Goal: Task Accomplishment & Management: Manage account settings

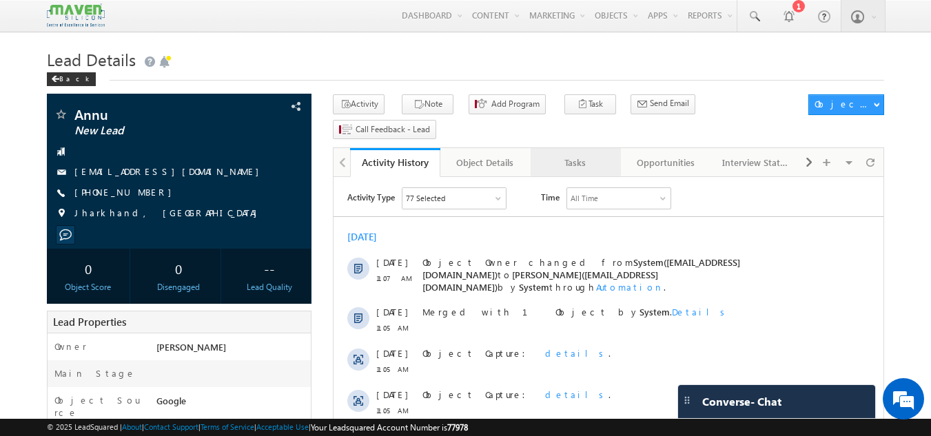
click at [562, 154] on div "Tasks" at bounding box center [575, 162] width 67 height 17
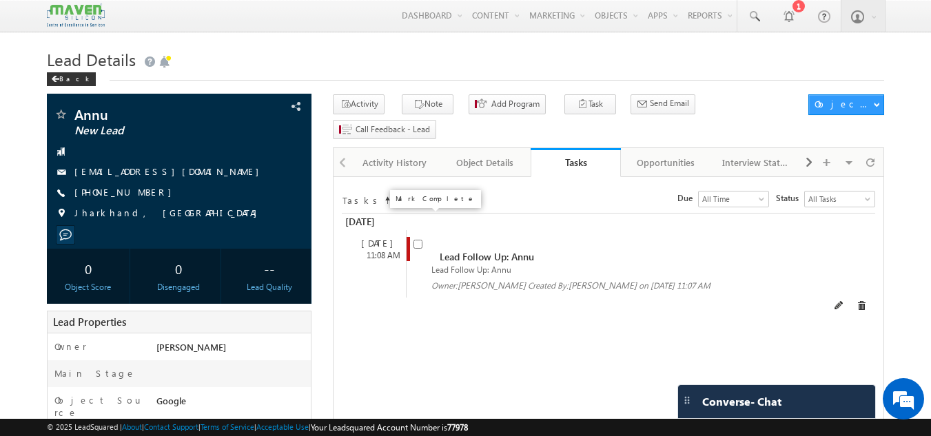
click at [419, 240] on input "checkbox" at bounding box center [417, 244] width 9 height 9
checkbox input "false"
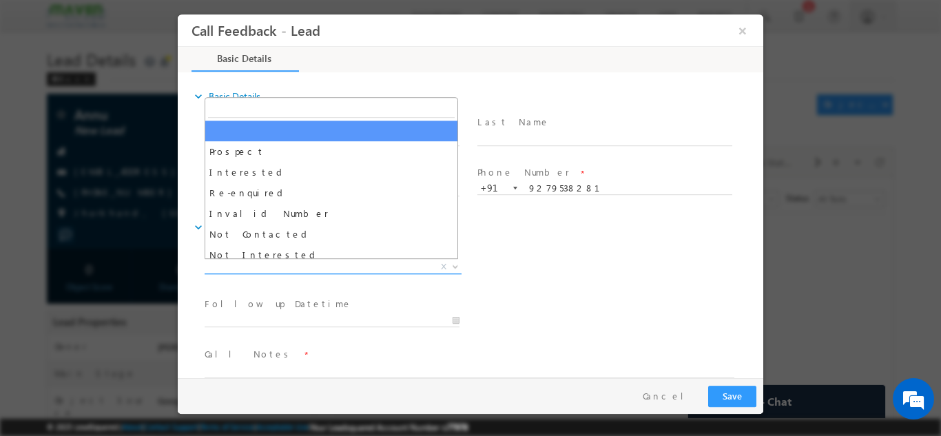
click at [325, 263] on span "X" at bounding box center [333, 267] width 257 height 14
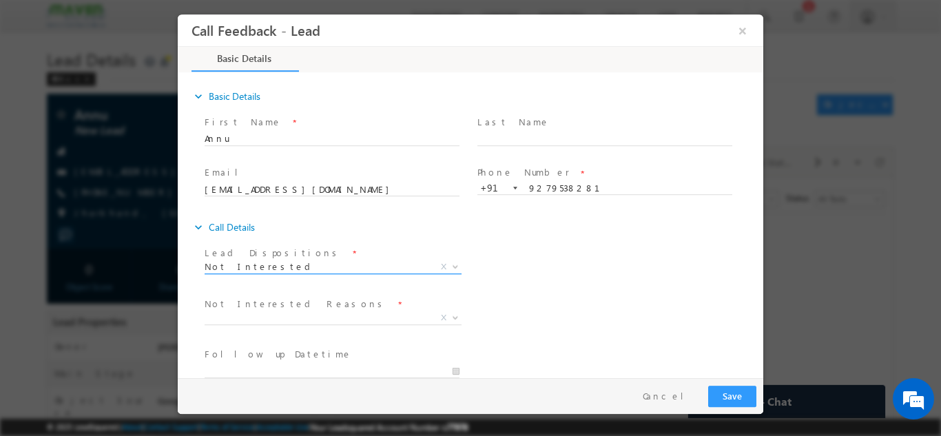
click at [338, 265] on span "Not Interested" at bounding box center [317, 266] width 224 height 12
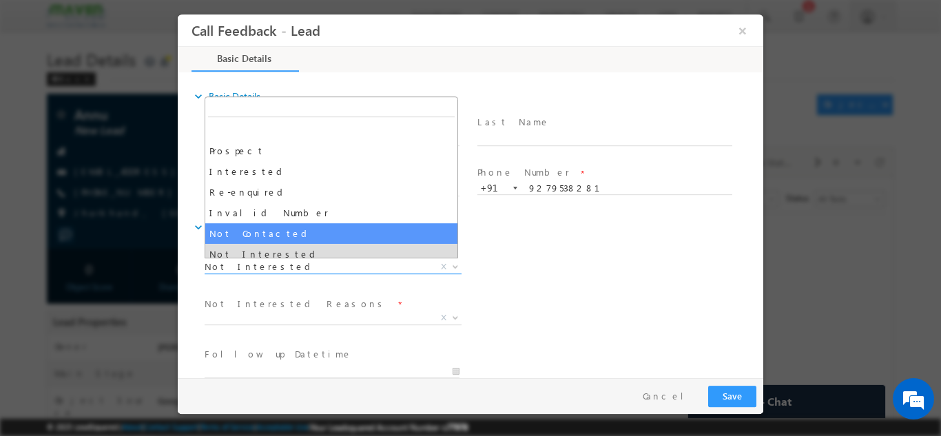
select select "Not Contacted"
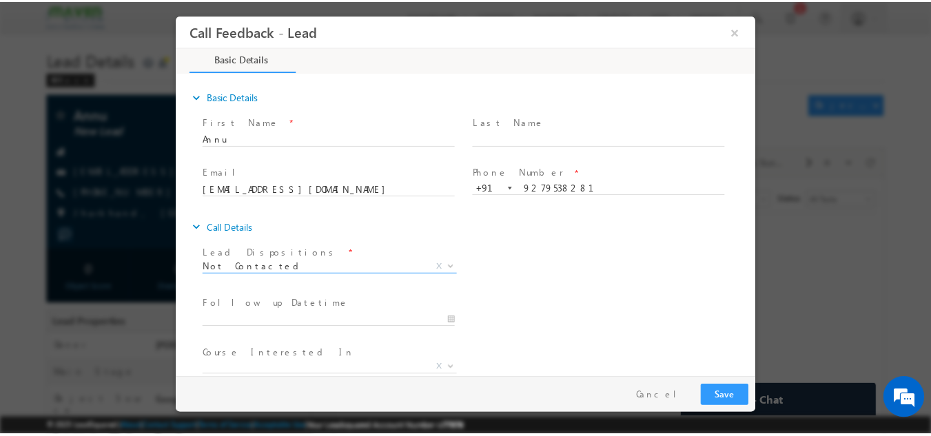
scroll to position [69, 0]
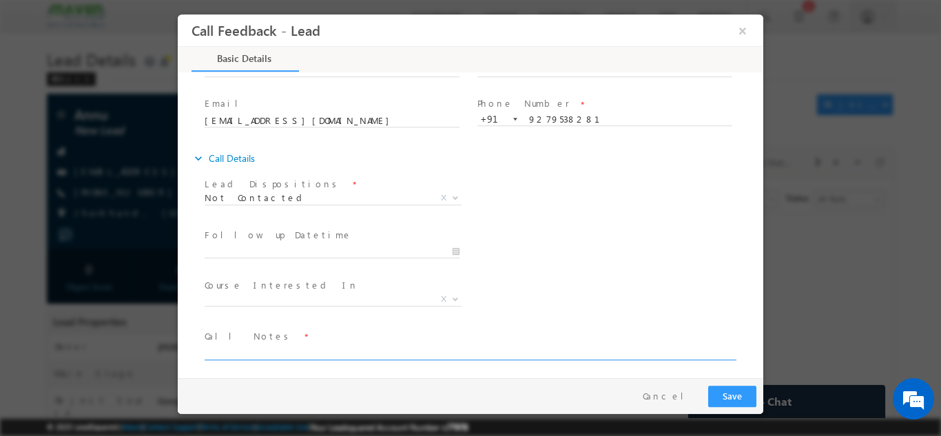
click at [249, 348] on textarea at bounding box center [470, 352] width 530 height 16
click at [233, 351] on textarea "DNP //DNP" at bounding box center [470, 352] width 530 height 16
type textarea "DNP // DNP"
click at [750, 399] on button "Save" at bounding box center [732, 395] width 48 height 21
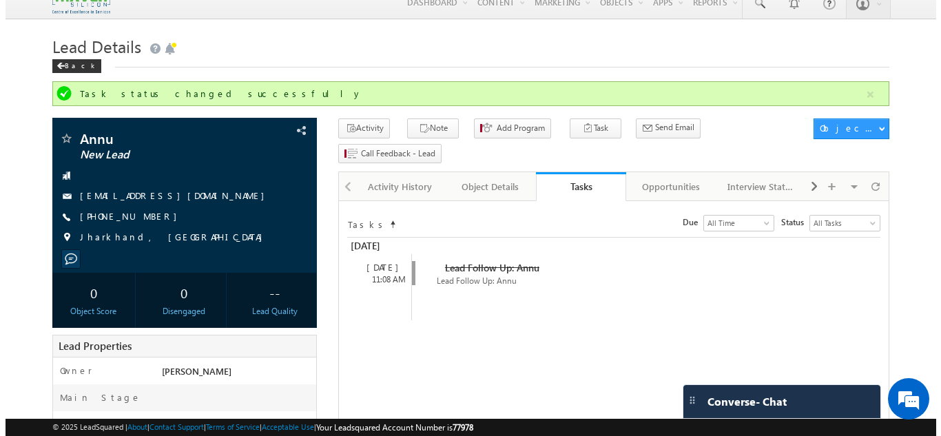
scroll to position [10, 0]
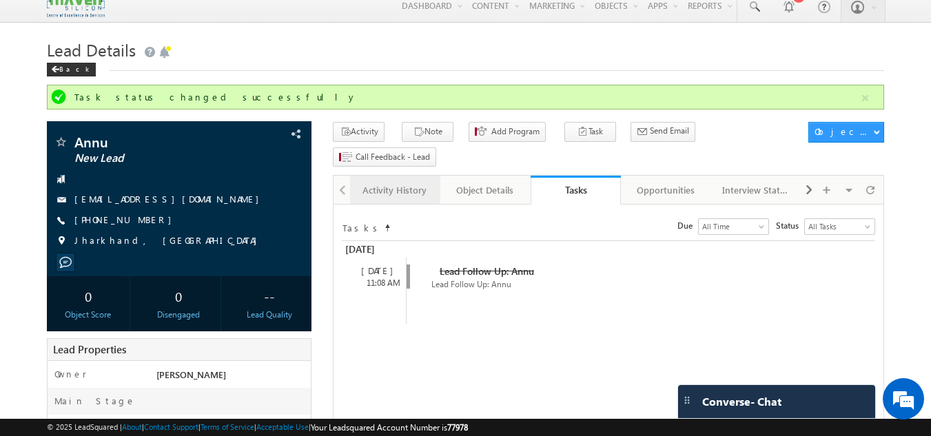
click at [382, 182] on div "Activity History" at bounding box center [394, 190] width 67 height 17
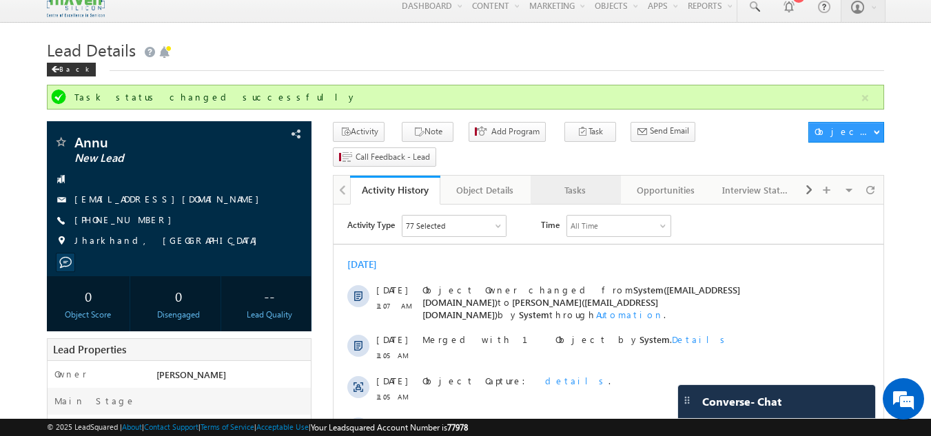
click at [567, 182] on div "Tasks" at bounding box center [575, 190] width 67 height 17
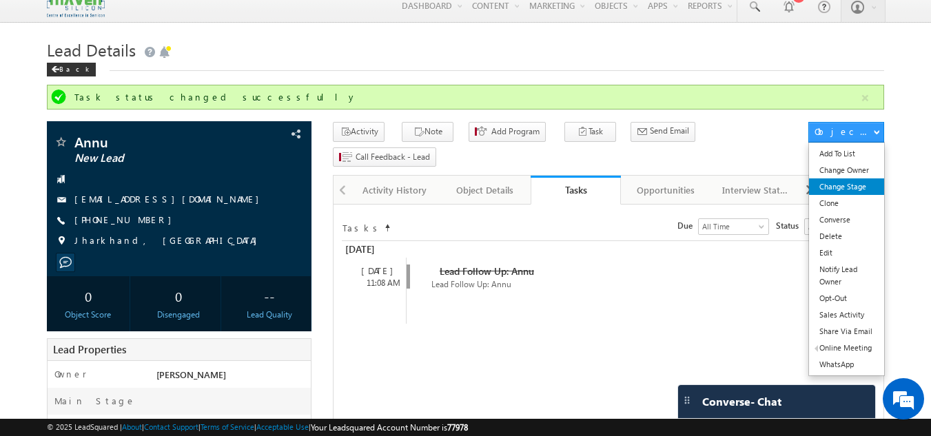
click at [846, 186] on link "Change Stage" at bounding box center [846, 186] width 75 height 17
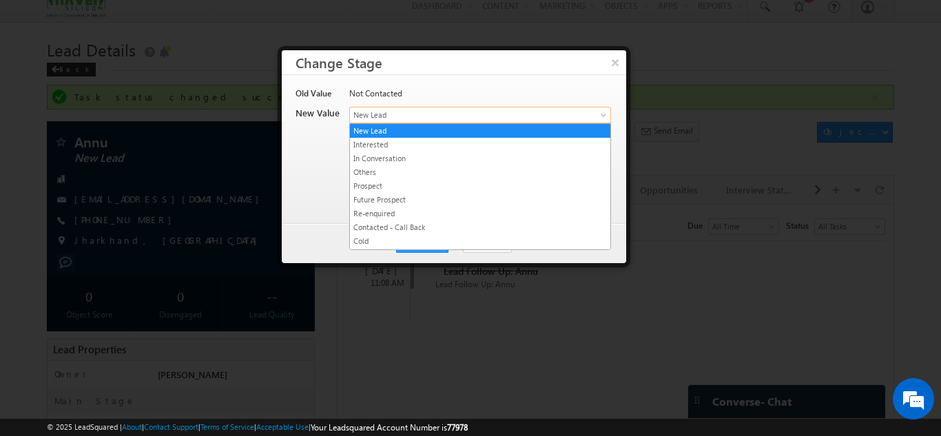
click at [383, 117] on span "New Lead" at bounding box center [457, 115] width 215 height 12
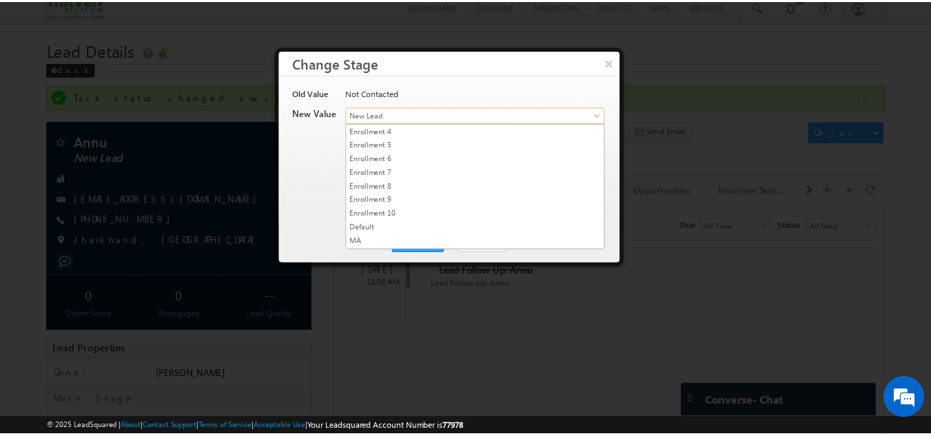
scroll to position [274, 0]
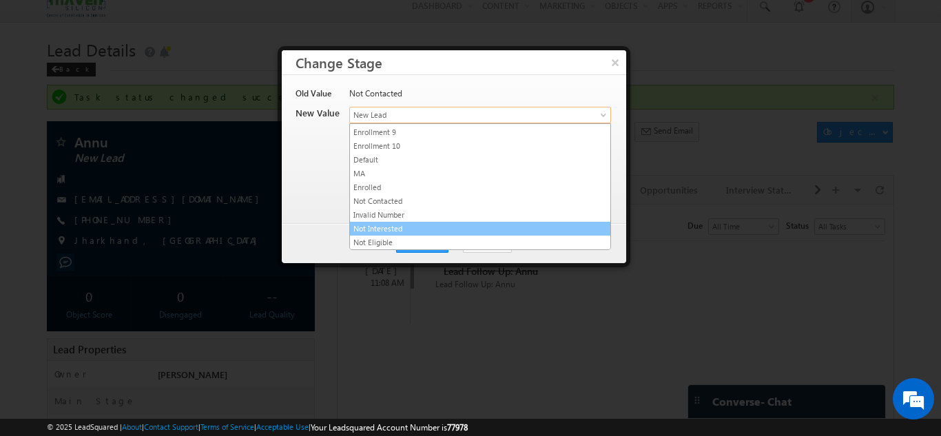
click at [415, 228] on link "Not Interested" at bounding box center [480, 229] width 260 height 12
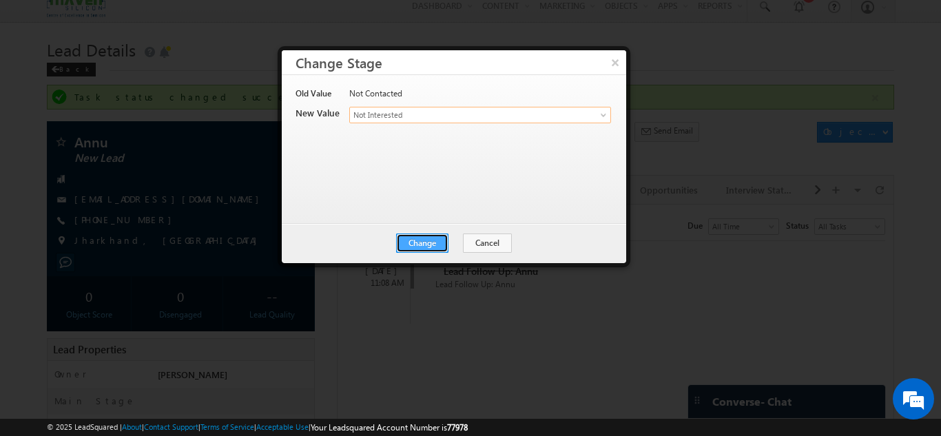
click at [425, 246] on button "Change" at bounding box center [422, 243] width 52 height 19
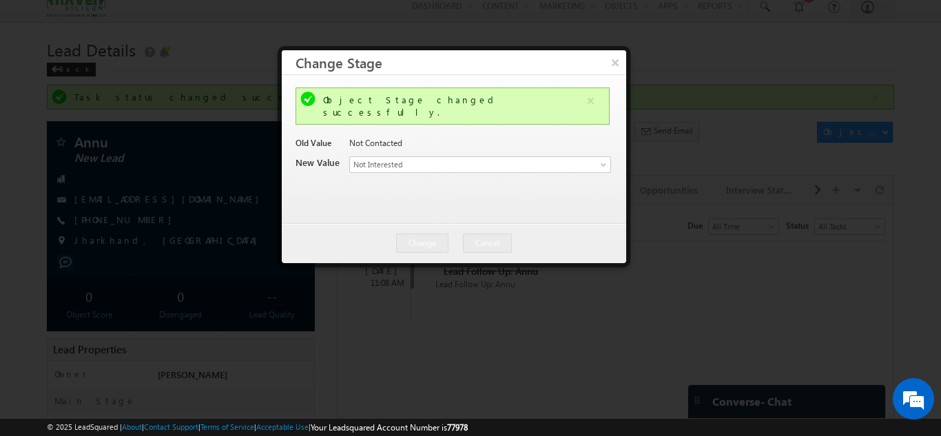
click at [690, 236] on div at bounding box center [470, 218] width 941 height 436
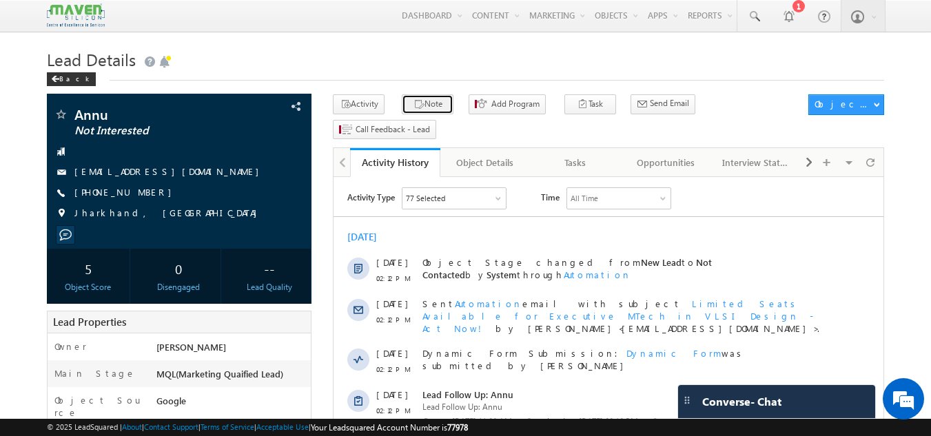
click at [435, 99] on button "Note" at bounding box center [428, 104] width 52 height 20
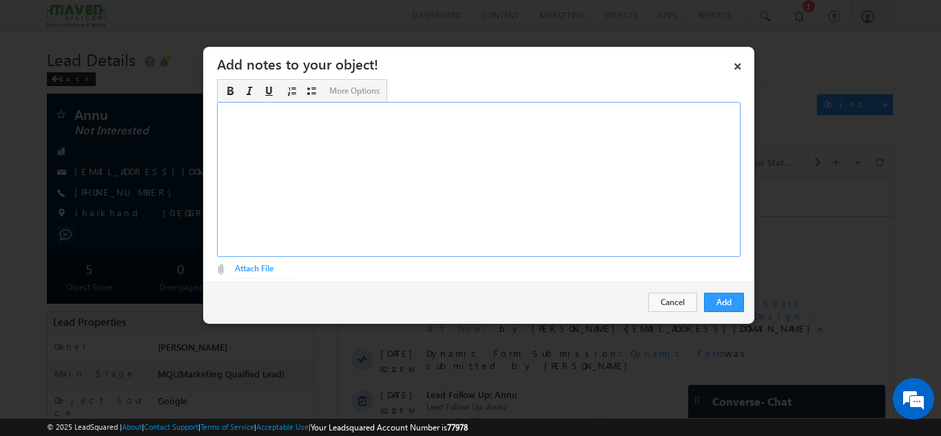
click at [352, 178] on div "Rich Text Editor, Description-inline-editor-div" at bounding box center [479, 179] width 524 height 155
click at [731, 300] on button "Add" at bounding box center [724, 302] width 40 height 19
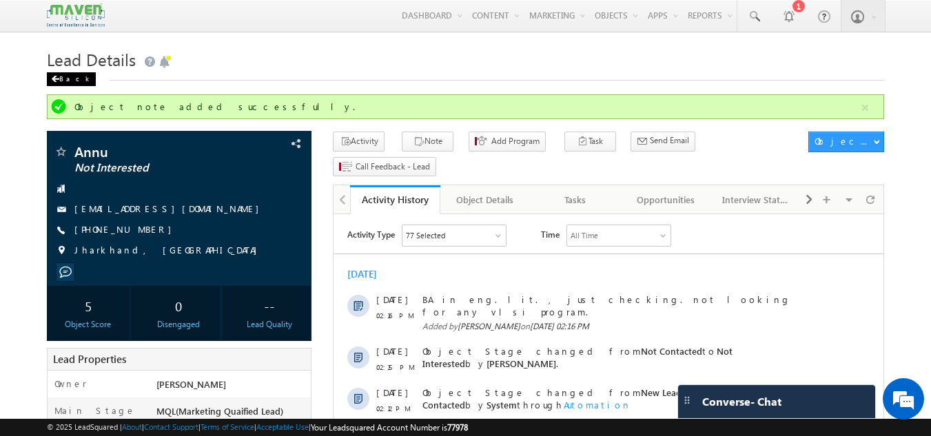
click at [70, 76] on div "Back" at bounding box center [71, 79] width 49 height 14
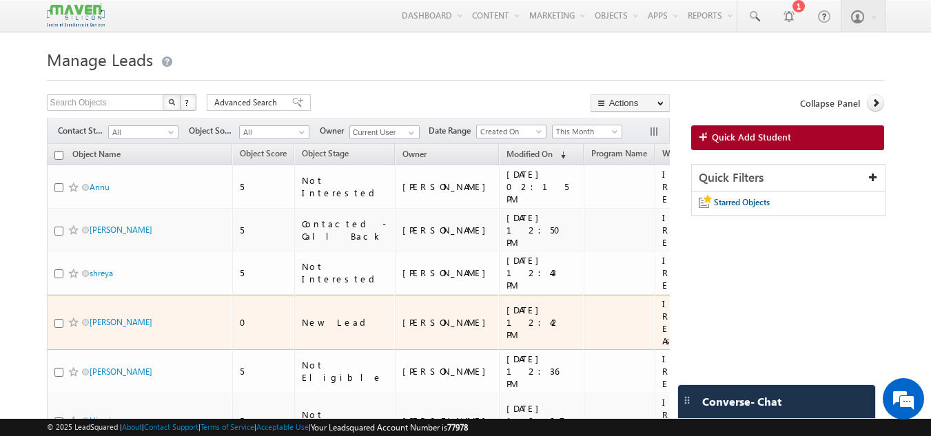
click at [98, 316] on span "Abdulla Khan" at bounding box center [136, 322] width 93 height 13
click at [105, 317] on link "Abdulla Khan" at bounding box center [121, 322] width 63 height 10
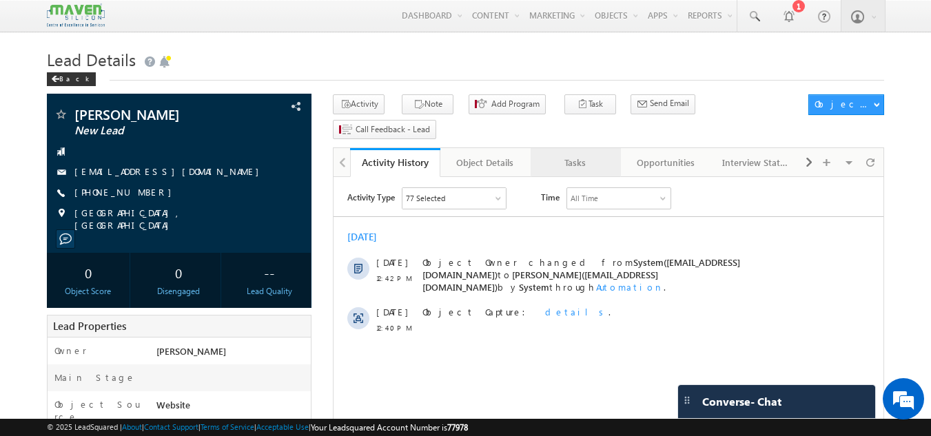
click at [583, 154] on div "Tasks" at bounding box center [575, 162] width 67 height 17
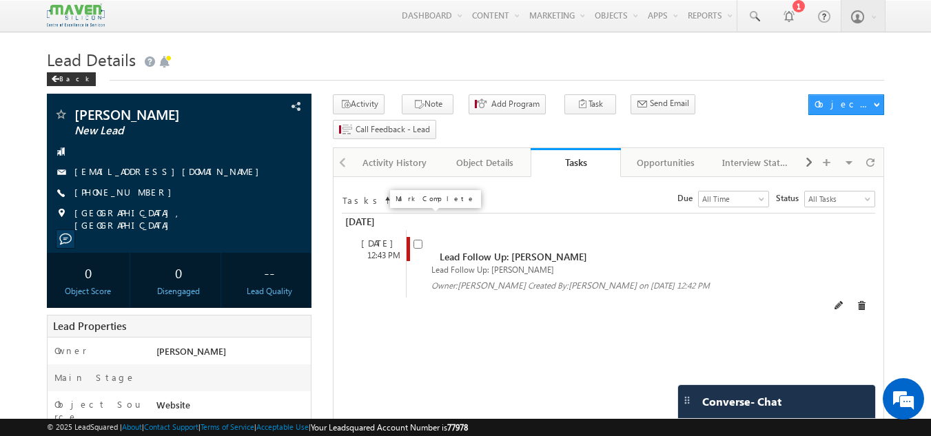
click at [416, 240] on input "checkbox" at bounding box center [417, 244] width 9 height 9
checkbox input "false"
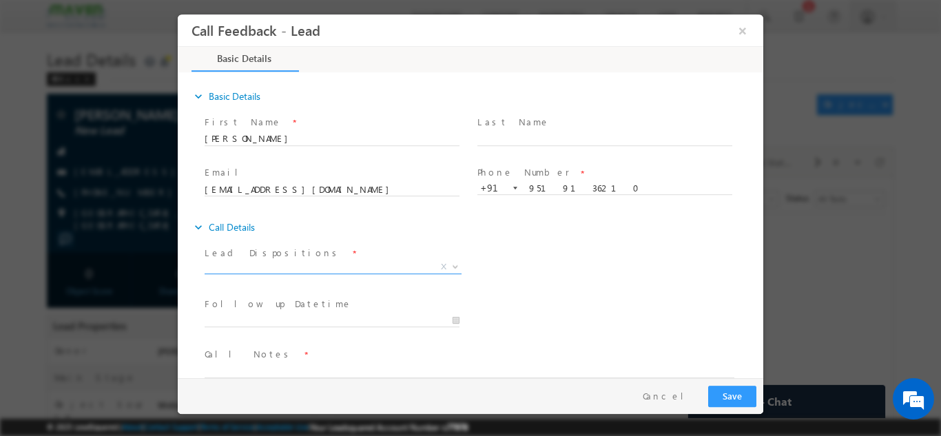
click at [231, 263] on span "X" at bounding box center [333, 267] width 257 height 14
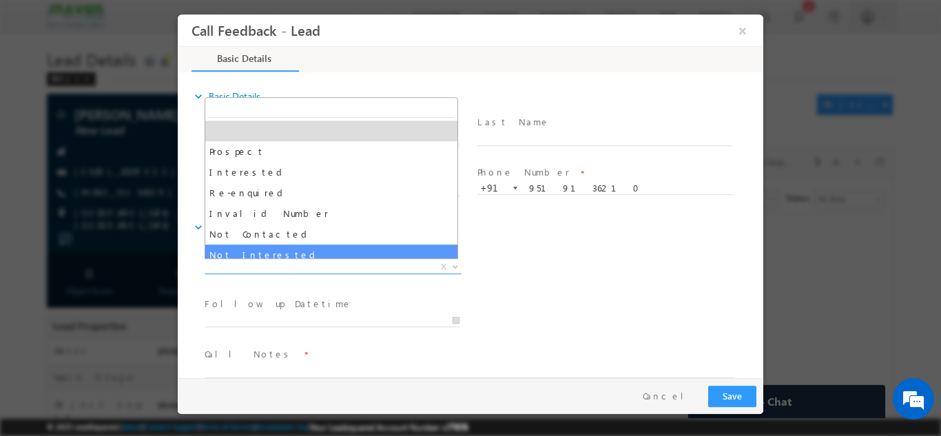
select select "Not Interested"
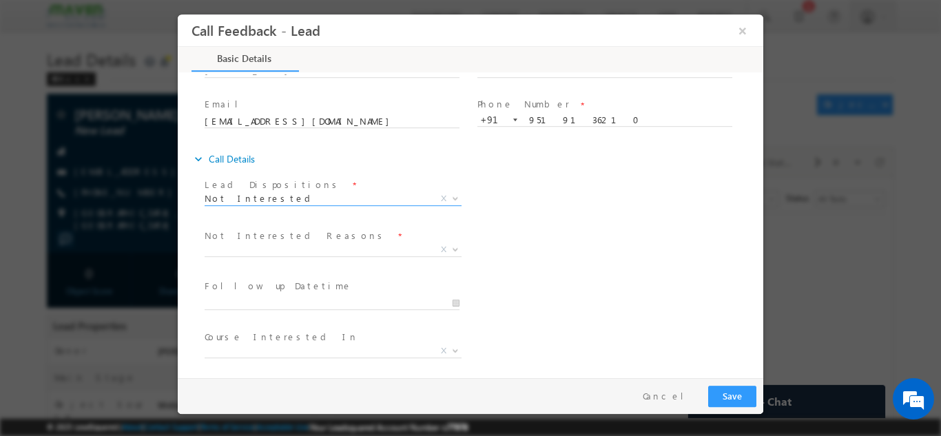
scroll to position [69, 0]
click at [242, 247] on span "X" at bounding box center [333, 249] width 257 height 14
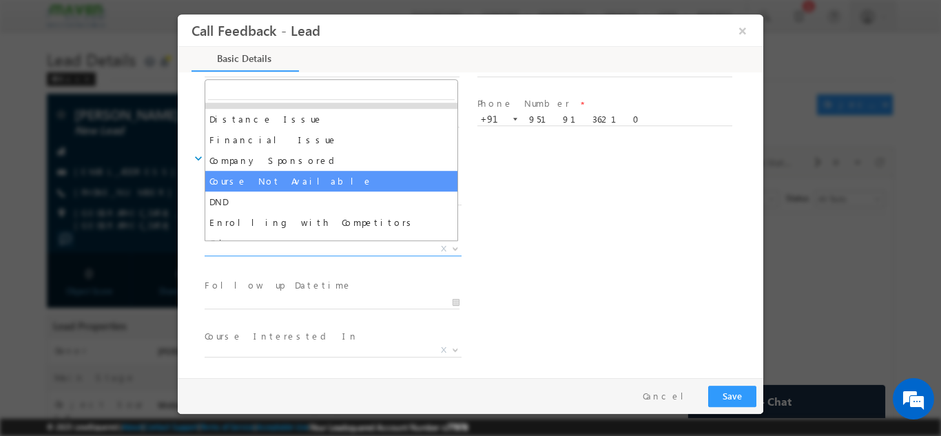
scroll to position [28, 0]
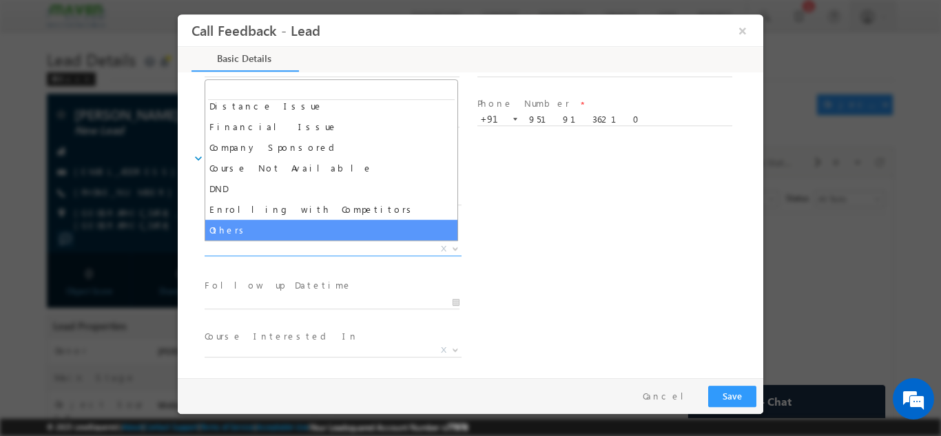
select select "Others"
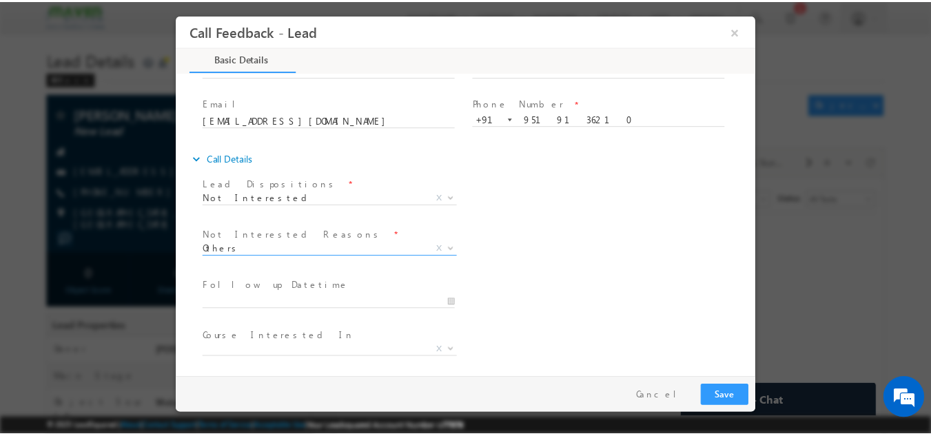
scroll to position [124, 0]
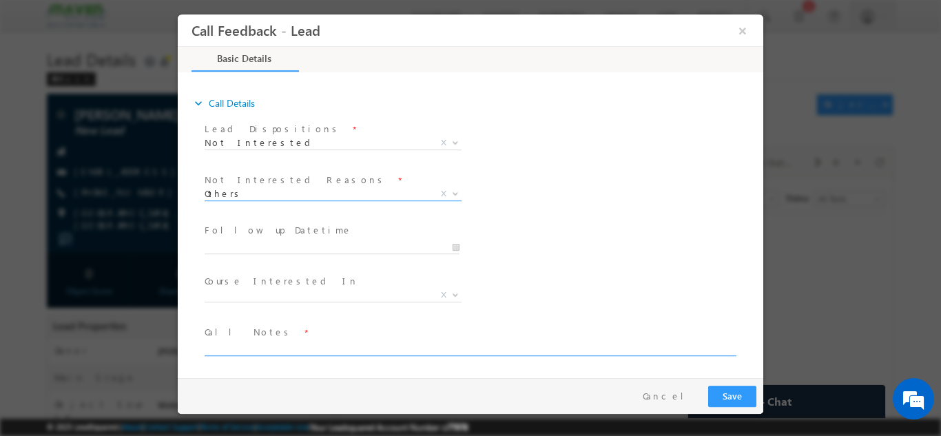
click at [243, 349] on textarea at bounding box center [470, 348] width 530 height 16
type textarea "1st year cx, looking for free program."
click at [734, 396] on button "Save" at bounding box center [732, 395] width 48 height 21
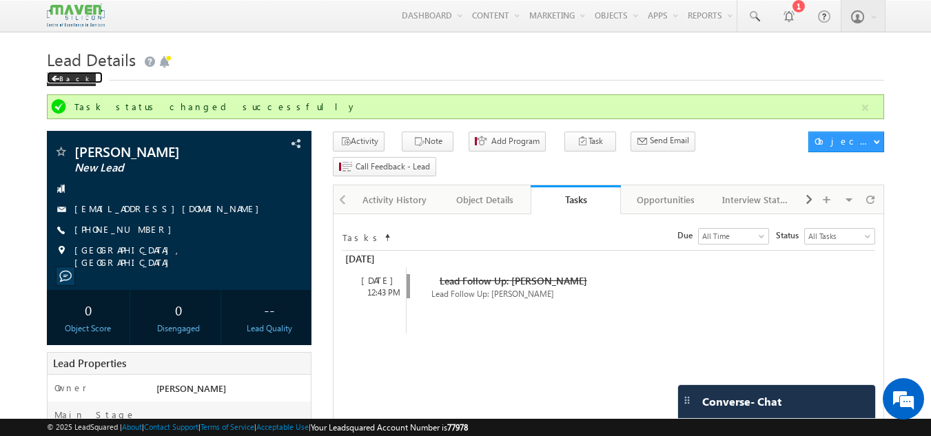
drag, startPoint x: 66, startPoint y: 75, endPoint x: 225, endPoint y: 95, distance: 160.4
click at [66, 75] on div "Back" at bounding box center [71, 79] width 49 height 14
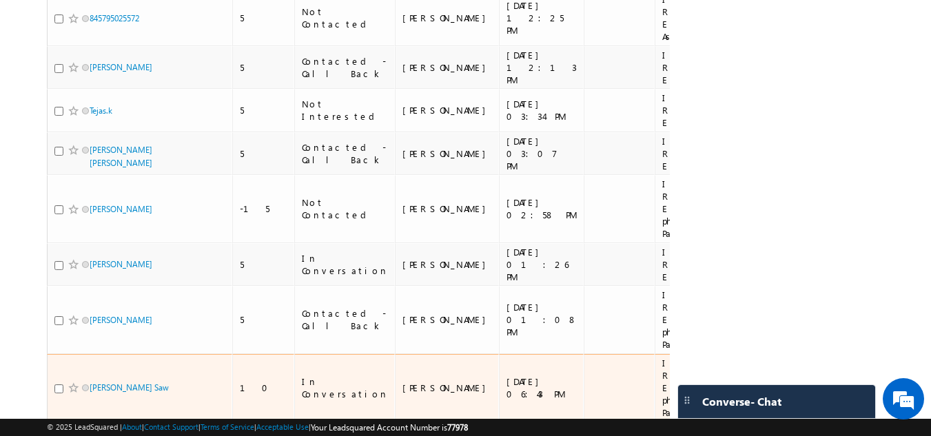
scroll to position [482, 0]
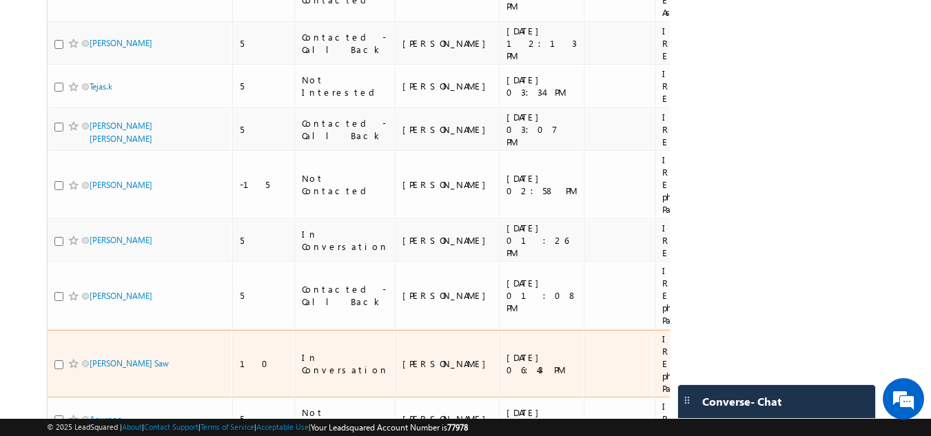
click at [133, 357] on span "JOYDIP Saw" at bounding box center [136, 363] width 93 height 13
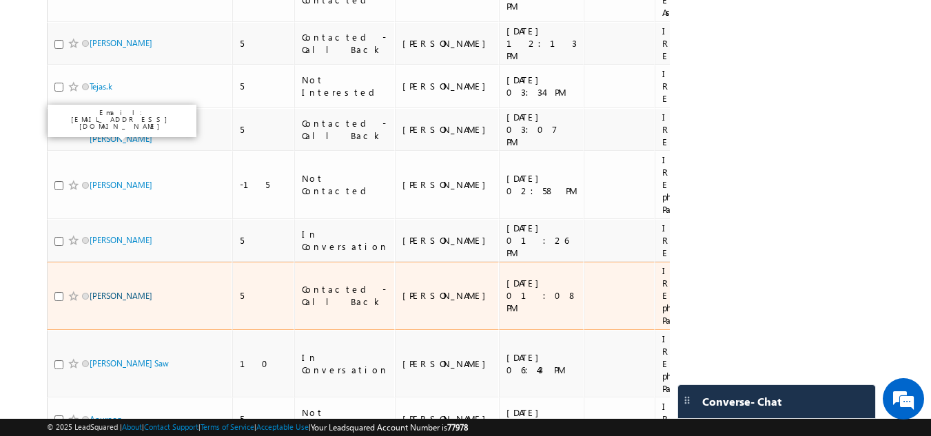
click at [104, 291] on link "[PERSON_NAME]" at bounding box center [121, 296] width 63 height 10
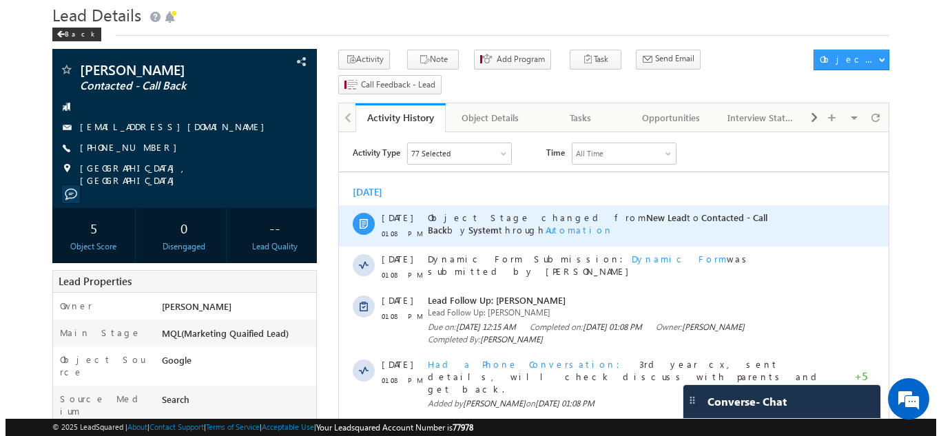
scroll to position [69, 0]
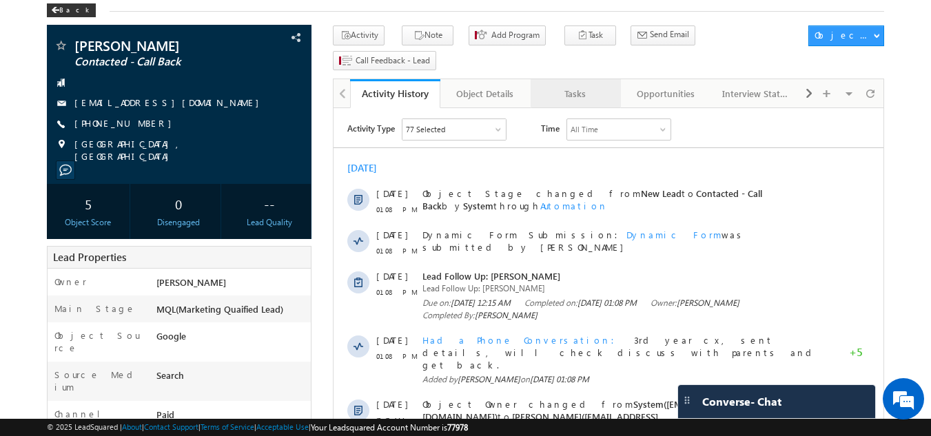
click at [559, 85] on div "Tasks" at bounding box center [575, 93] width 67 height 17
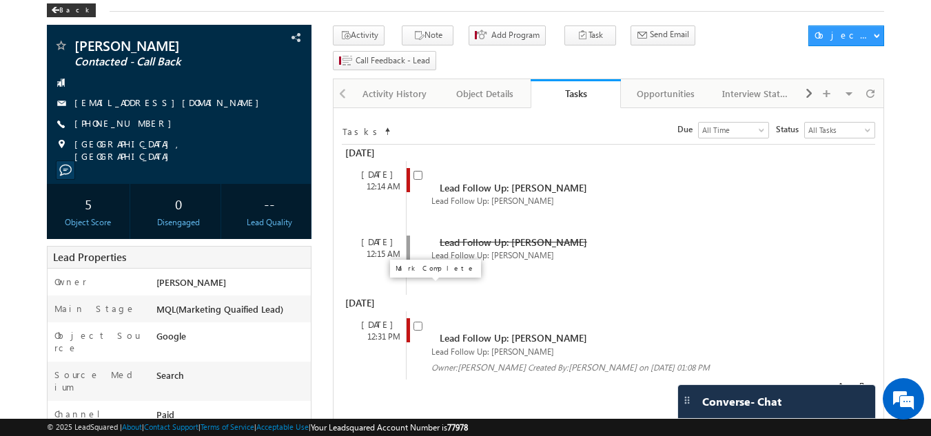
click at [417, 322] on input "checkbox" at bounding box center [417, 326] width 9 height 9
checkbox input "false"
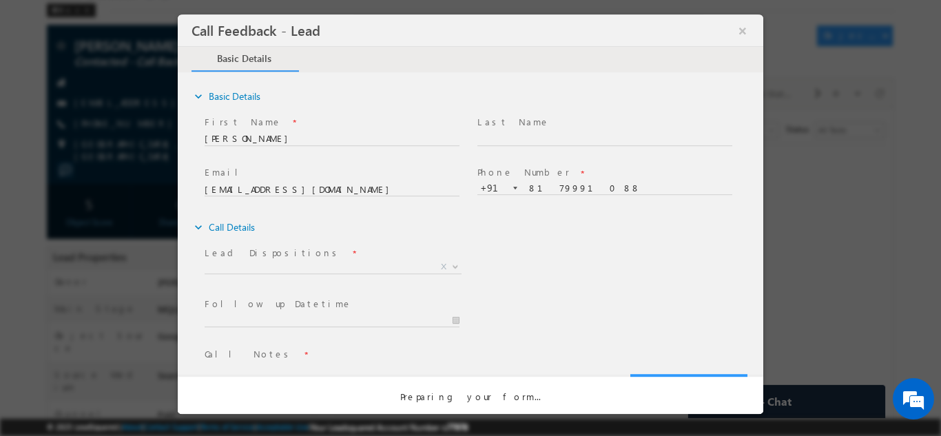
scroll to position [0, 0]
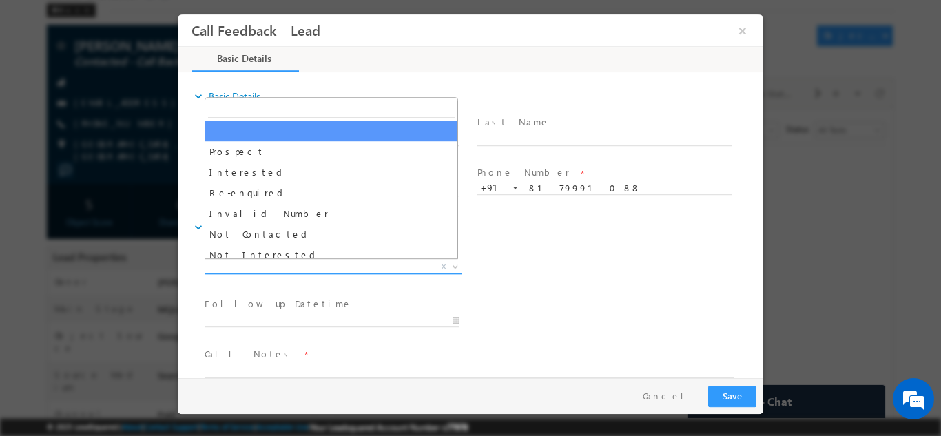
click at [354, 261] on span "X" at bounding box center [333, 267] width 257 height 14
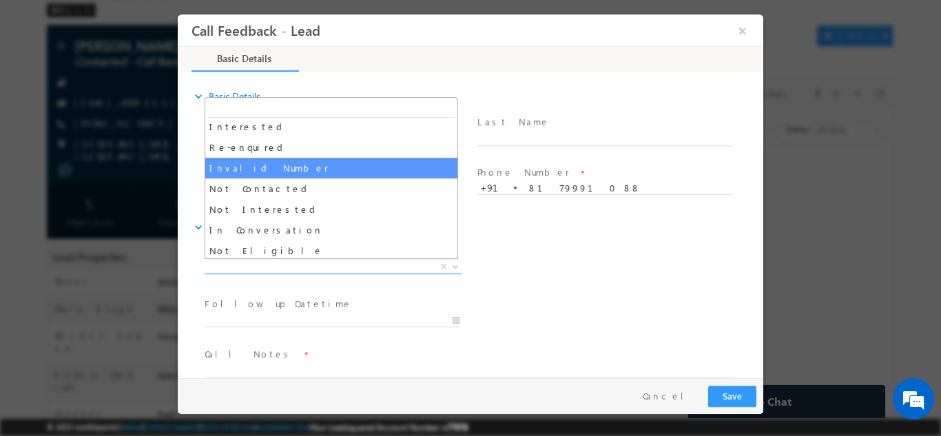
scroll to position [69, 0]
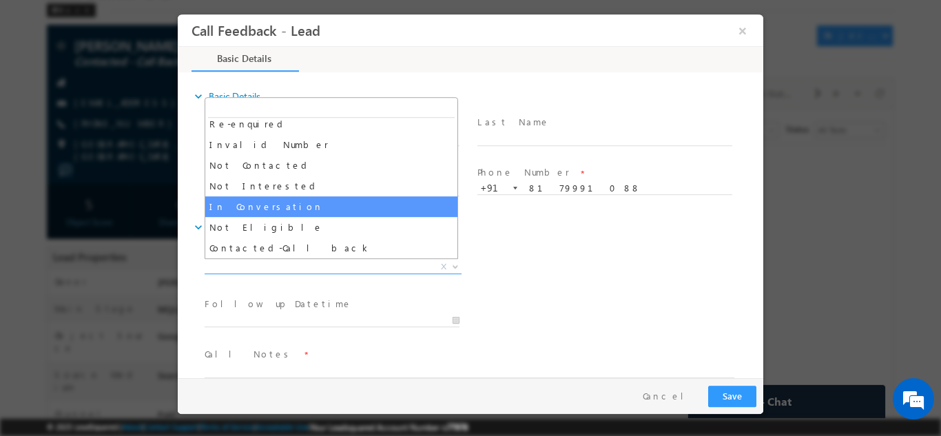
select select "In Conversation"
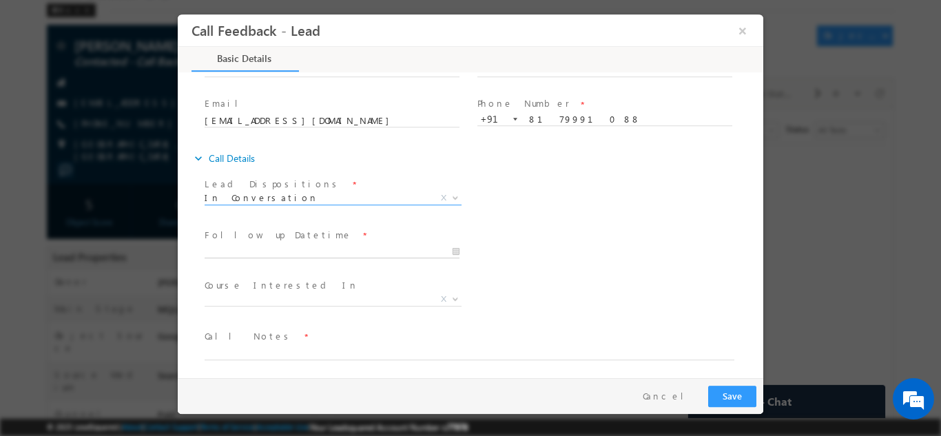
type input "13/10/2025 2:31 PM"
click at [268, 250] on input "13/10/2025 2:31 PM" at bounding box center [332, 252] width 255 height 14
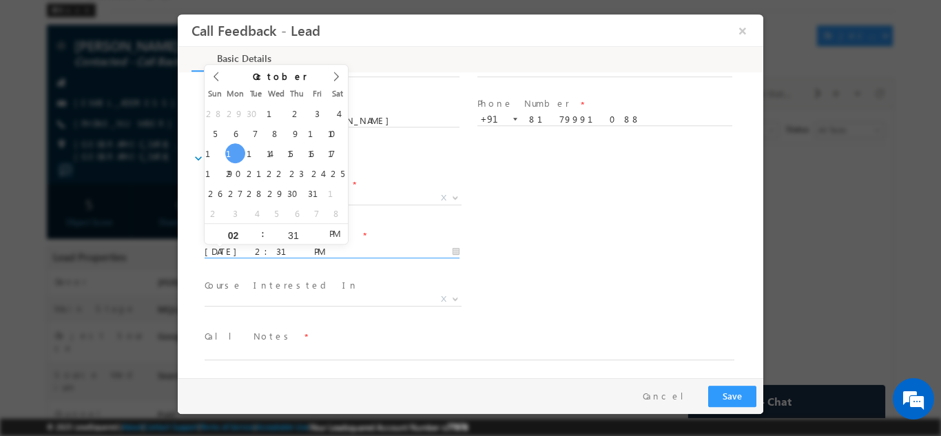
click at [642, 228] on div "Follow up Datetime * 13/10/2025 2:31 PM Program Type * Long Term Short Term X" at bounding box center [483, 250] width 562 height 51
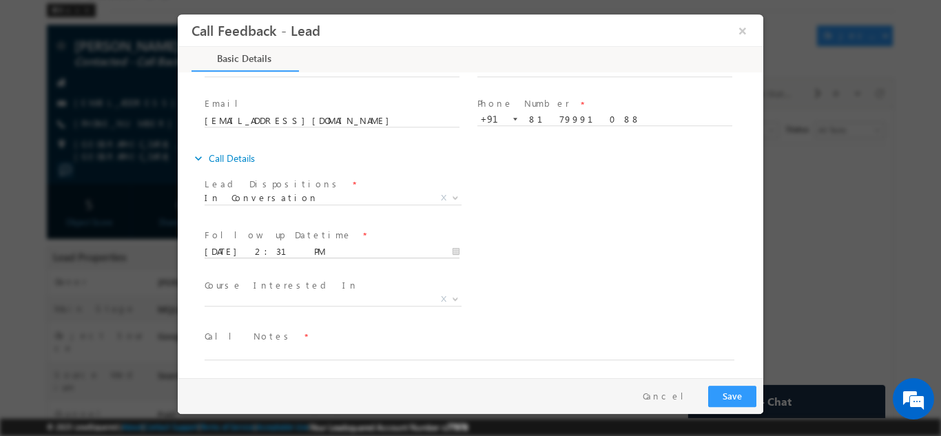
click at [348, 254] on input "13/10/2025 2:31 PM" at bounding box center [332, 252] width 255 height 14
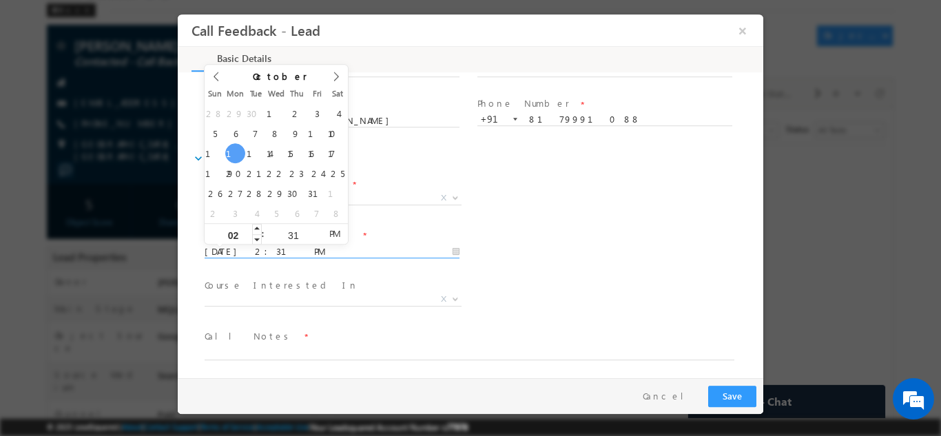
click at [238, 230] on input "02" at bounding box center [233, 234] width 57 height 9
type input "04"
type input "13/10/2025 4:31 PM"
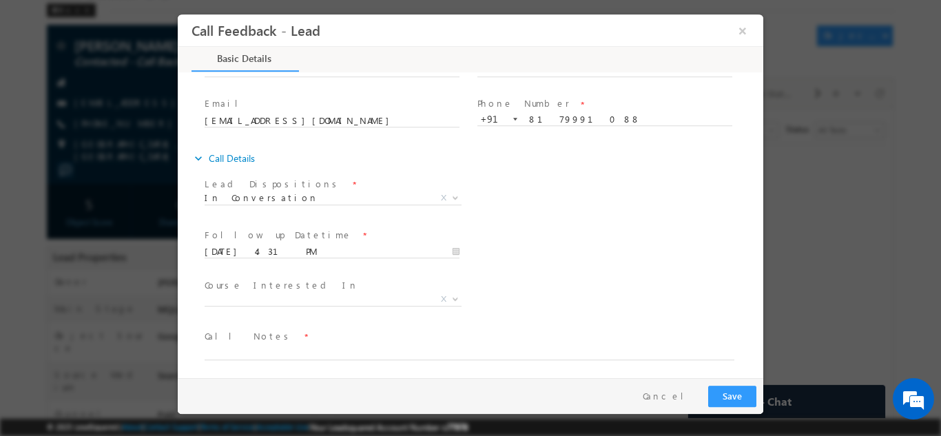
click at [579, 205] on div "Lead Dispositions * Prospect Interested Re-enquired Invalid Number Not Contacte…" at bounding box center [483, 199] width 562 height 51
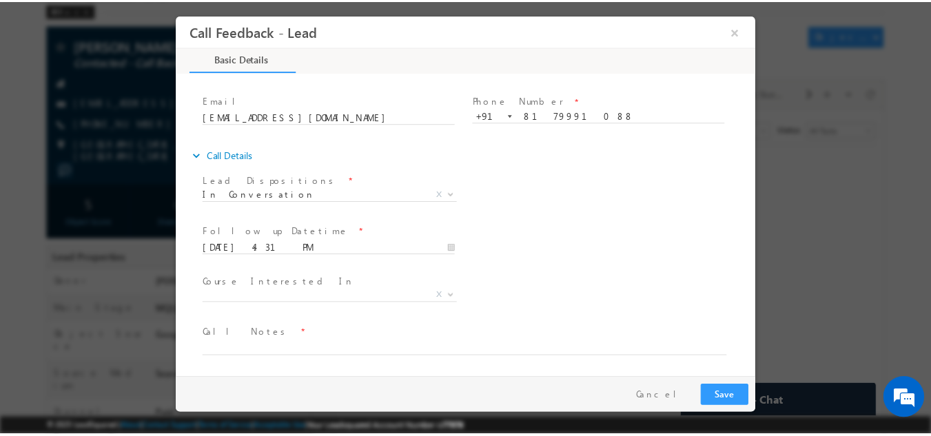
scroll to position [73, 0]
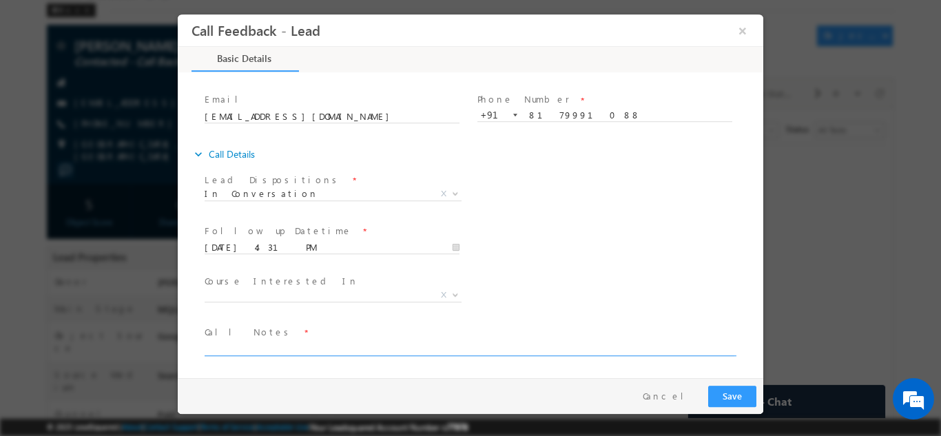
click at [309, 345] on textarea at bounding box center [470, 348] width 530 height 16
type textarea "Busy, will call back."
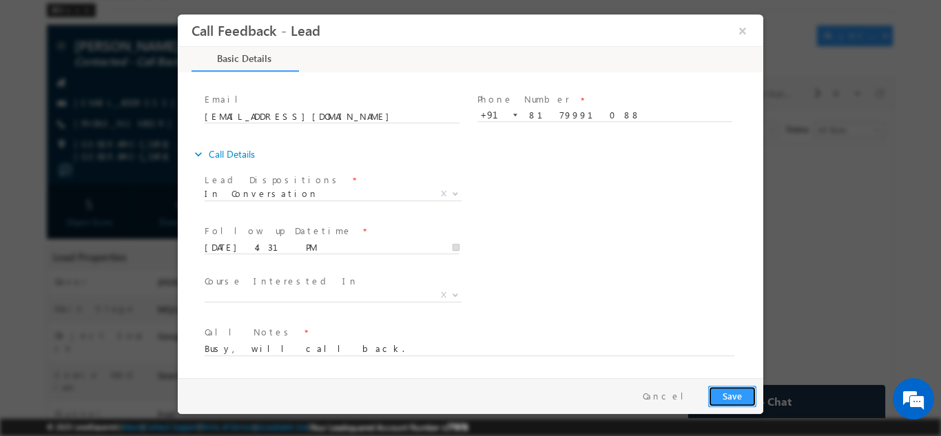
click at [732, 401] on button "Save" at bounding box center [732, 395] width 48 height 21
